Goal: Obtain resource: Download file/media

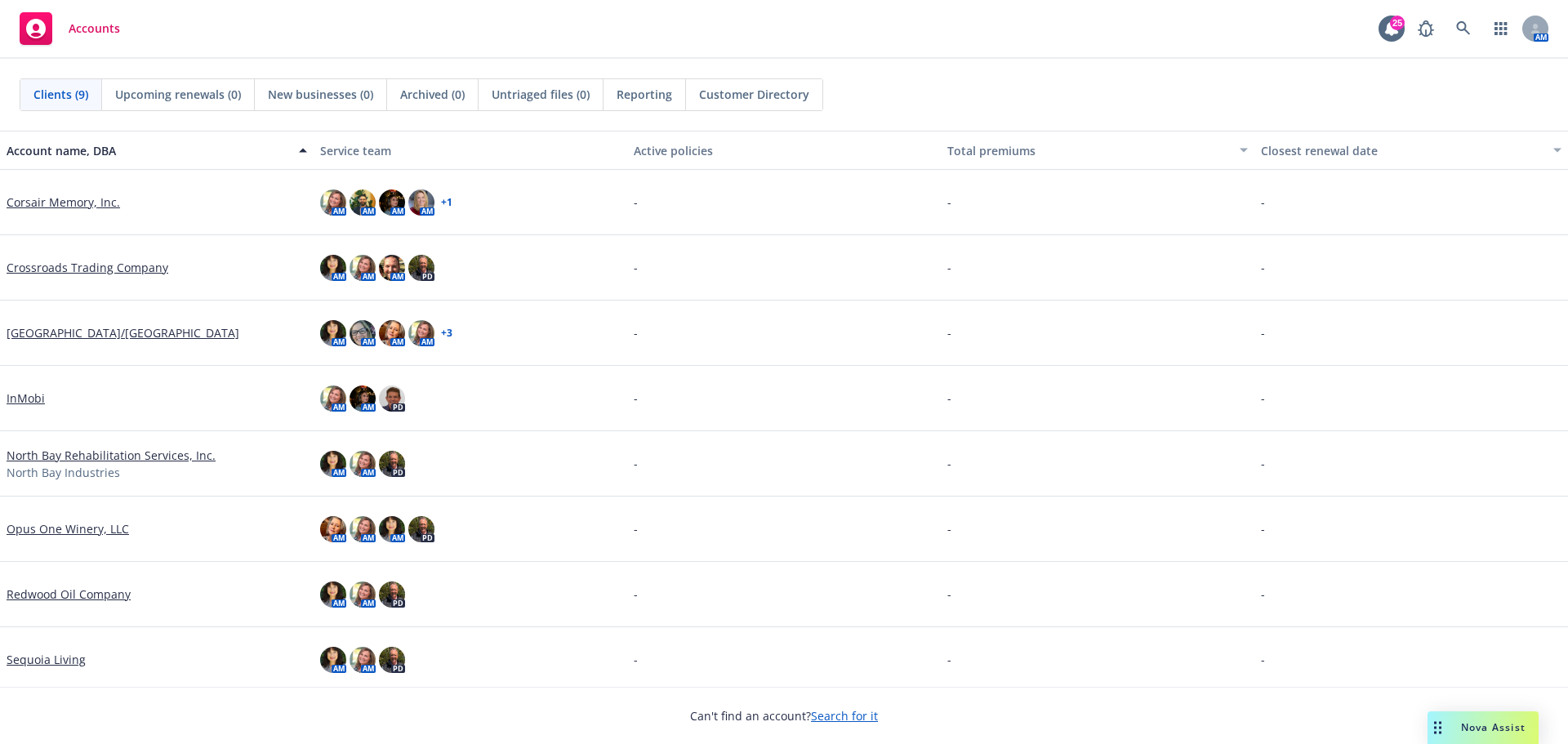
click at [63, 198] on link "Corsair Memory, Inc." at bounding box center [63, 202] width 113 height 17
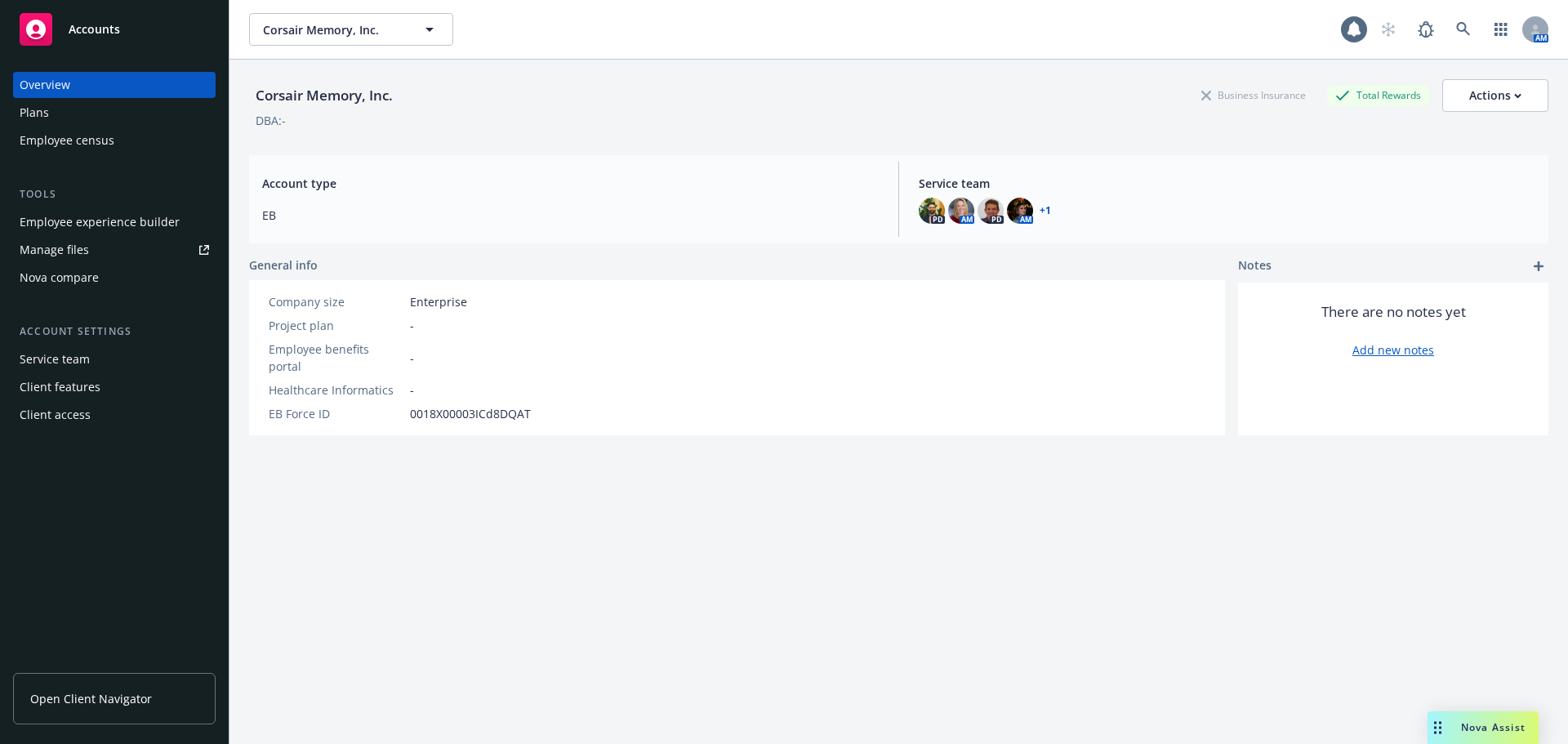
click at [65, 248] on div "Manage files" at bounding box center [54, 250] width 69 height 27
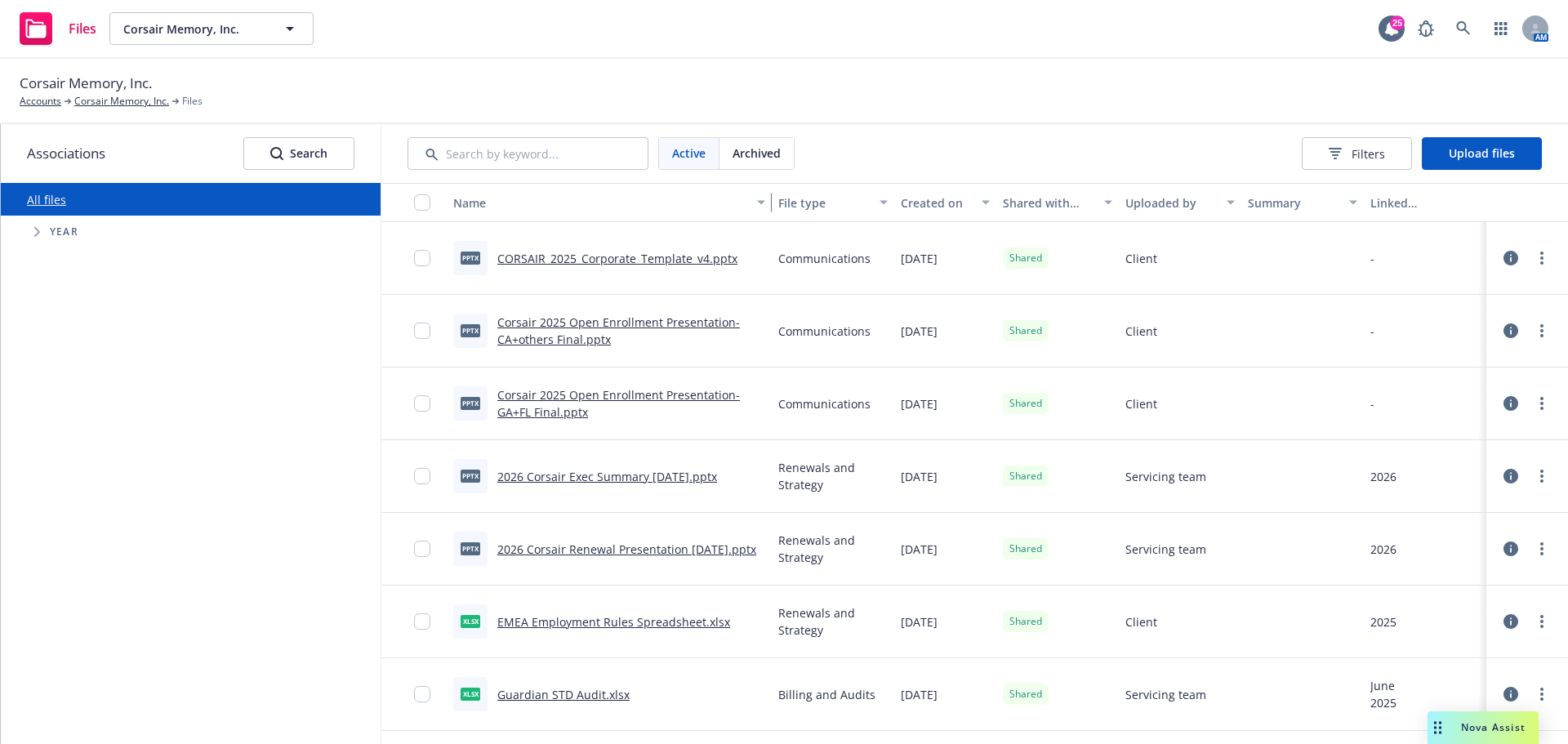
drag, startPoint x: 619, startPoint y: 204, endPoint x: 822, endPoint y: 201, distance: 203.0
click at [822, 201] on div "Name File type Created on Shared with client Uploaded by Summary Linked associa…" at bounding box center [974, 203] width 1187 height 39
click at [577, 324] on link "Corsair 2025 Open Enrollment Presentation-CA+others Final.pptx" at bounding box center [619, 330] width 242 height 33
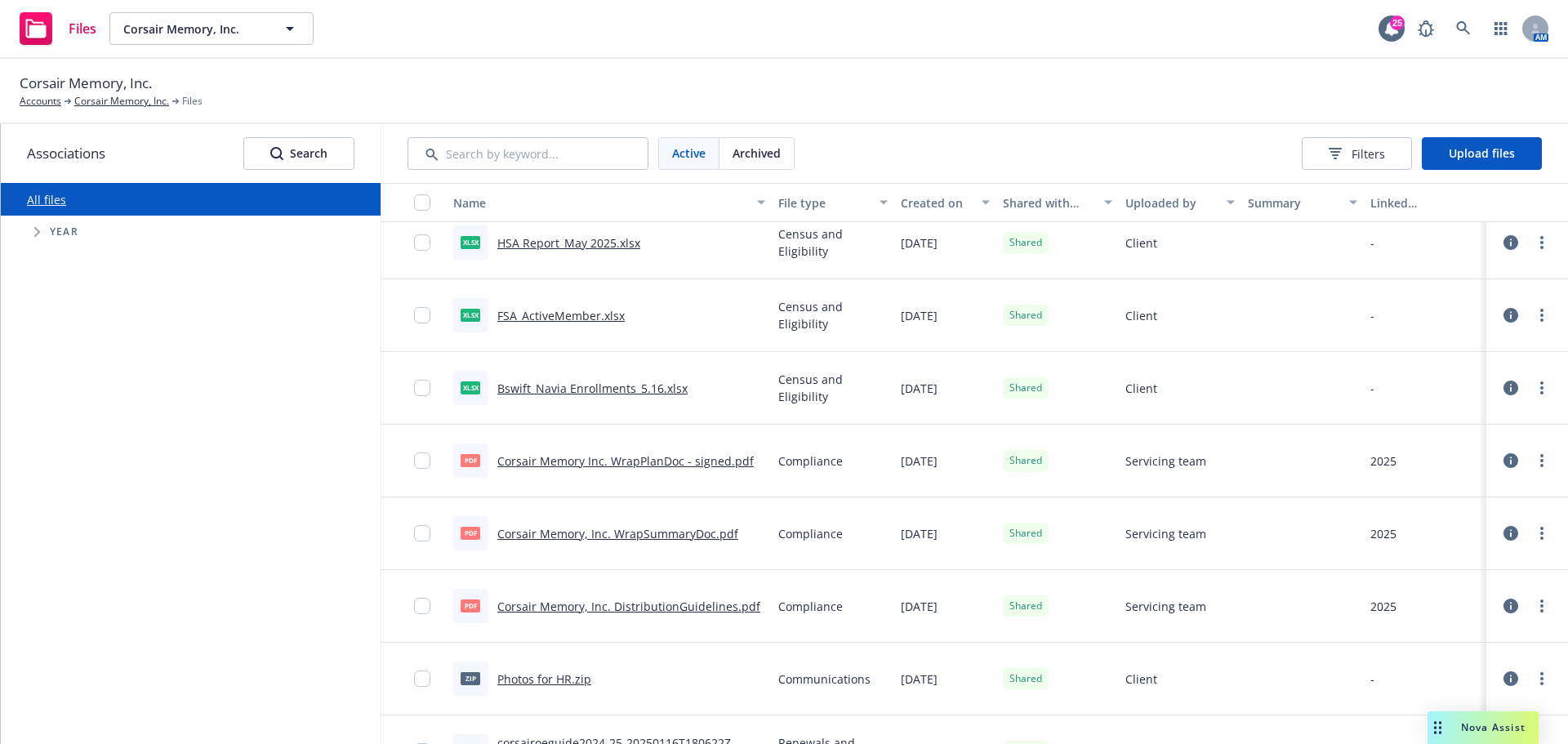
scroll to position [779, 0]
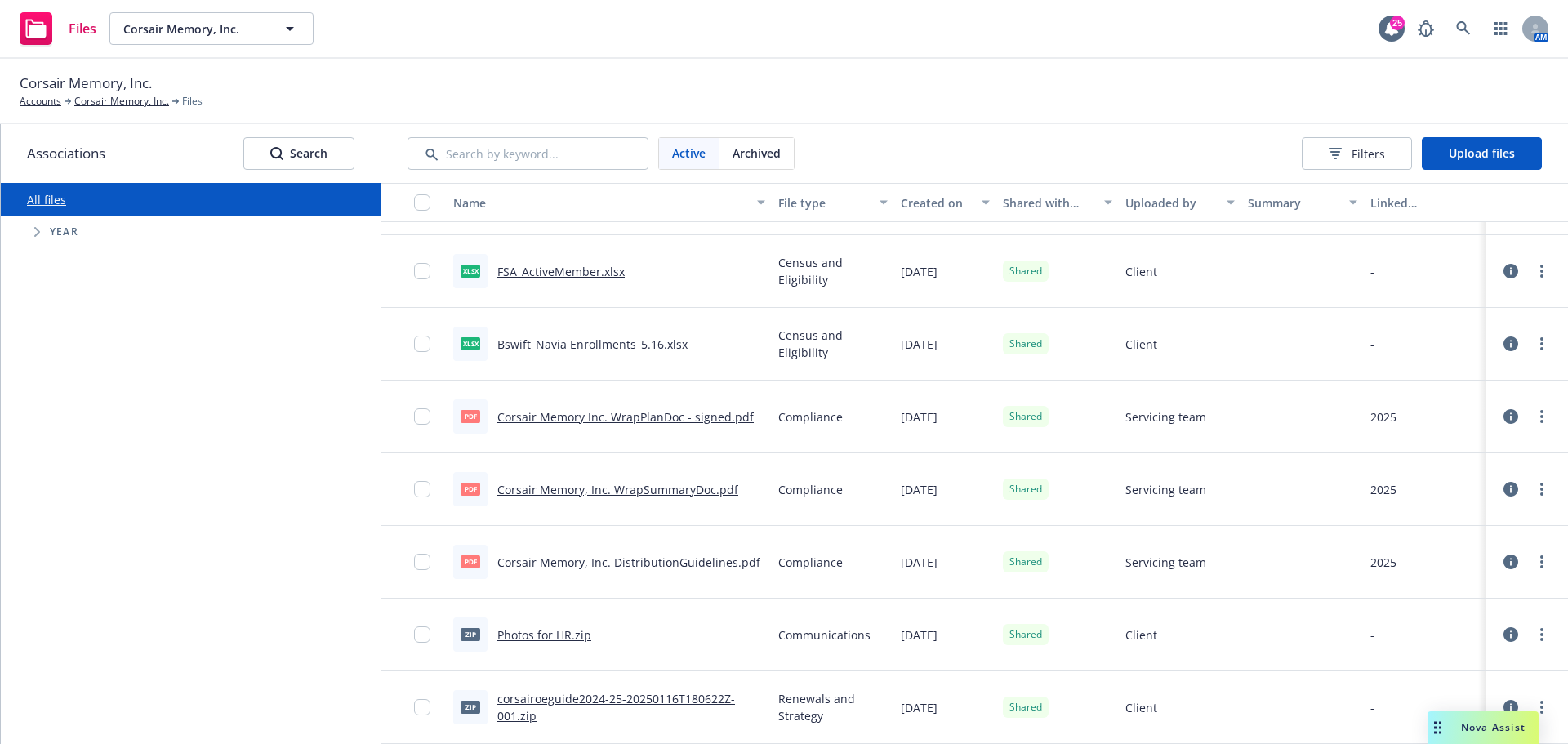
click at [568, 701] on link "corsairoeguide2024-25-20250116T180622Z-001.zip" at bounding box center [616, 707] width 237 height 33
